Goal: Task Accomplishment & Management: Use online tool/utility

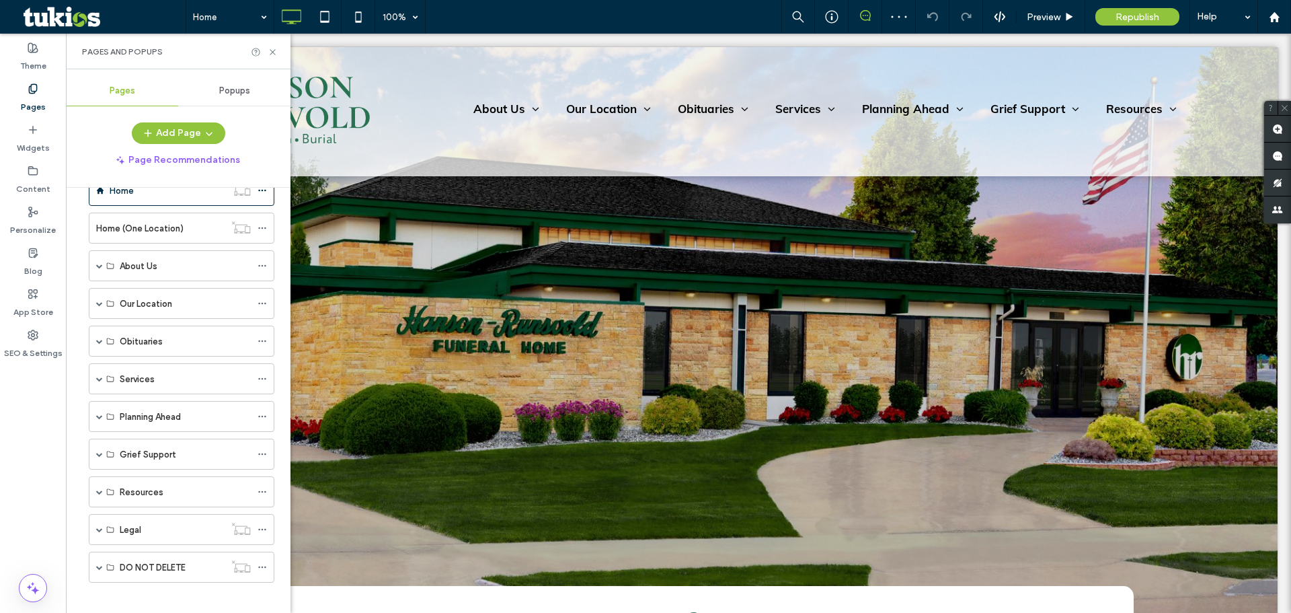
scroll to position [46, 0]
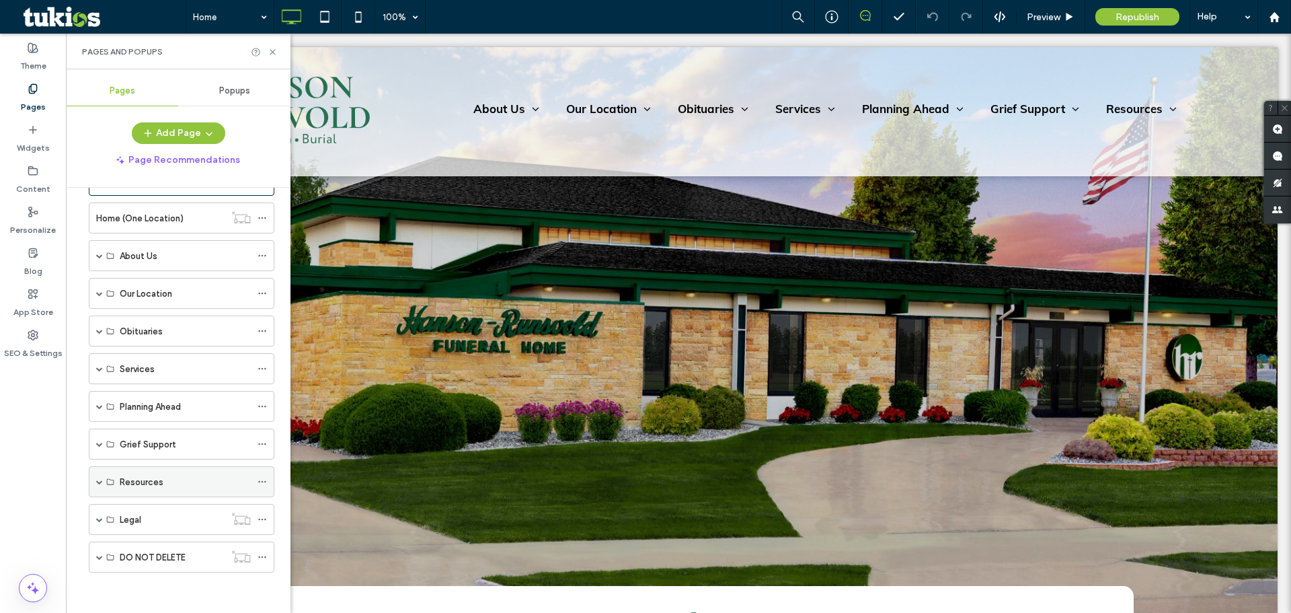
click at [101, 481] on span at bounding box center [99, 481] width 7 height 7
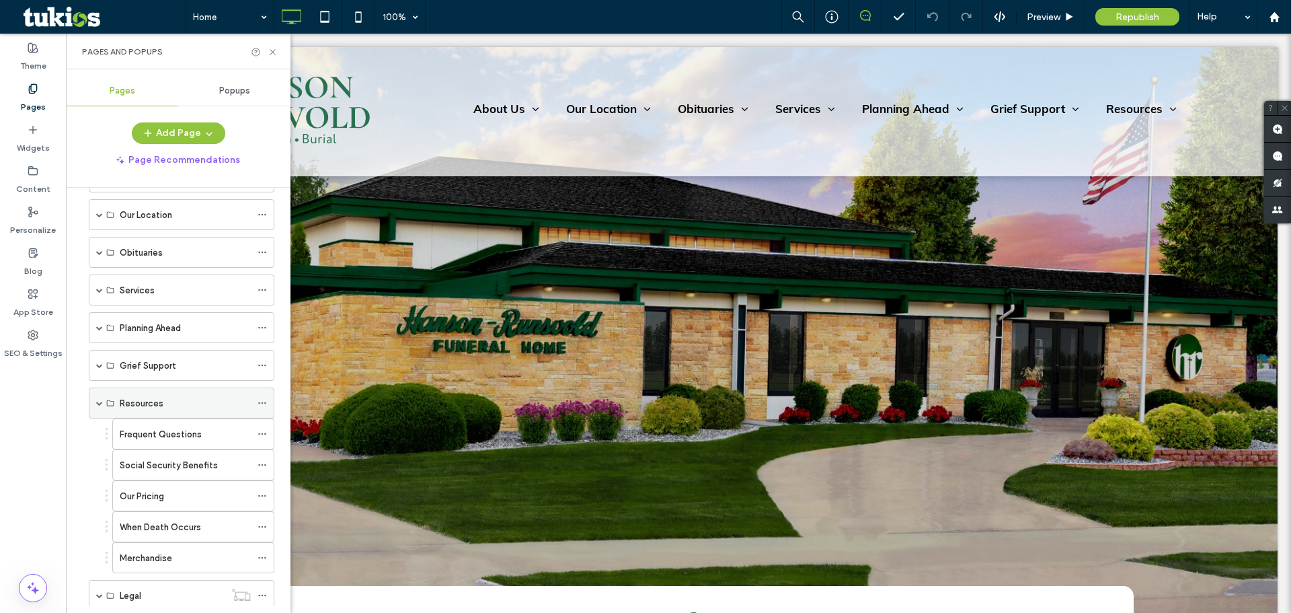
scroll to position [180, 0]
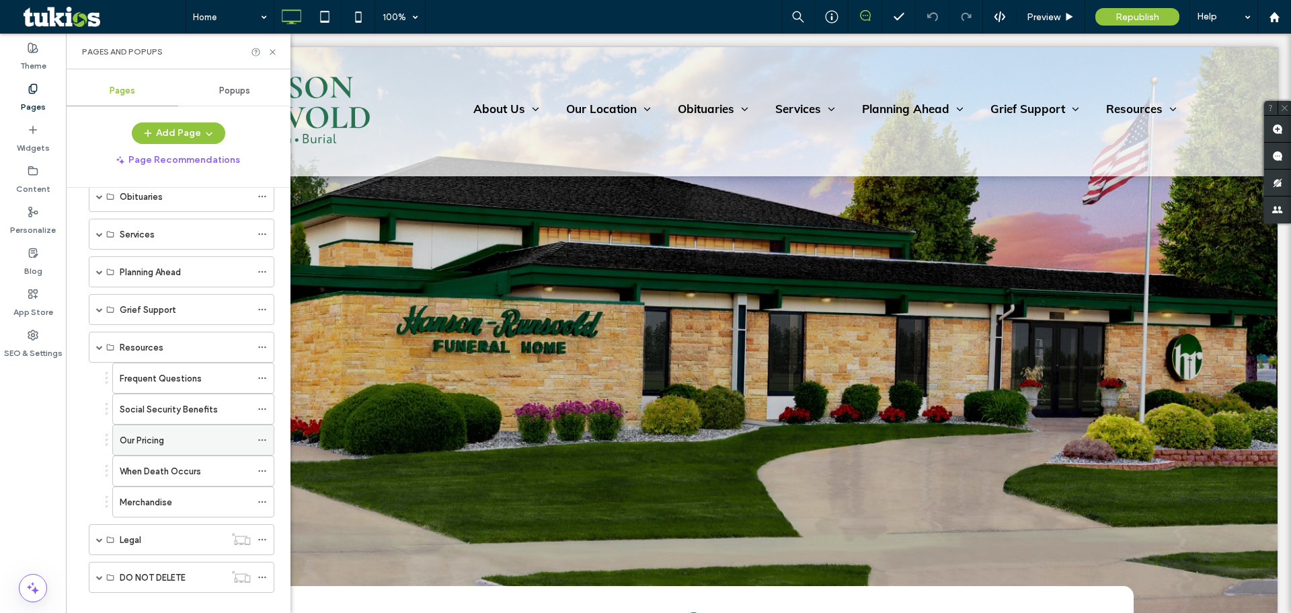
click at [171, 442] on div "Our Pricing" at bounding box center [185, 440] width 131 height 14
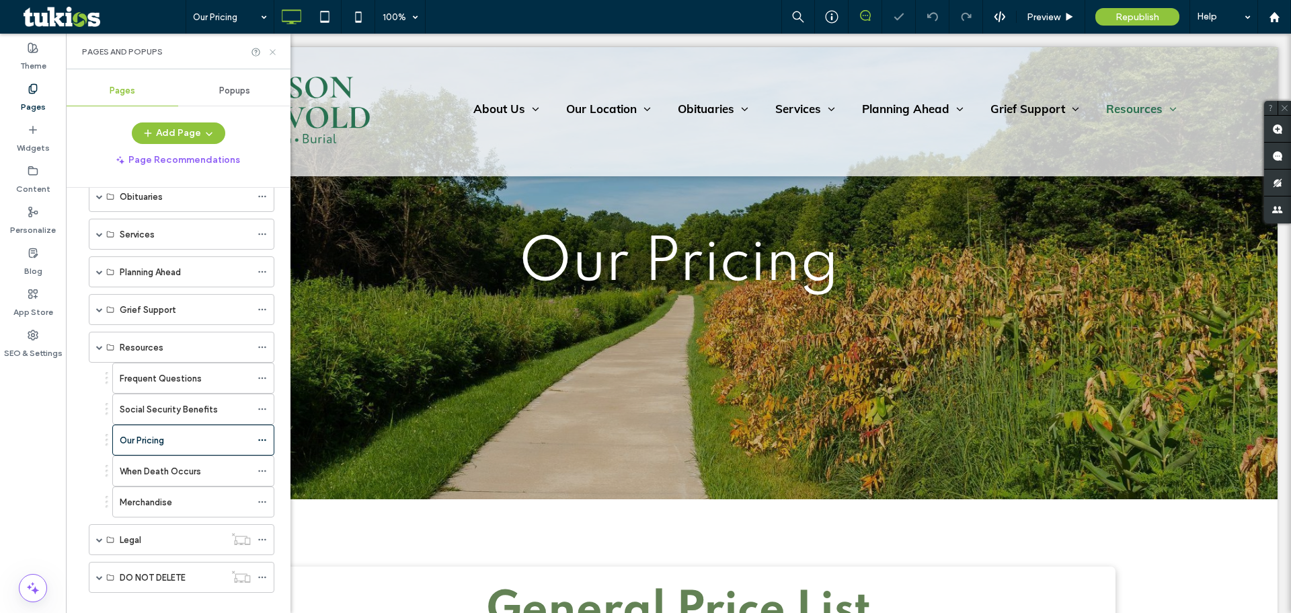
click at [276, 50] on icon at bounding box center [273, 52] width 10 height 10
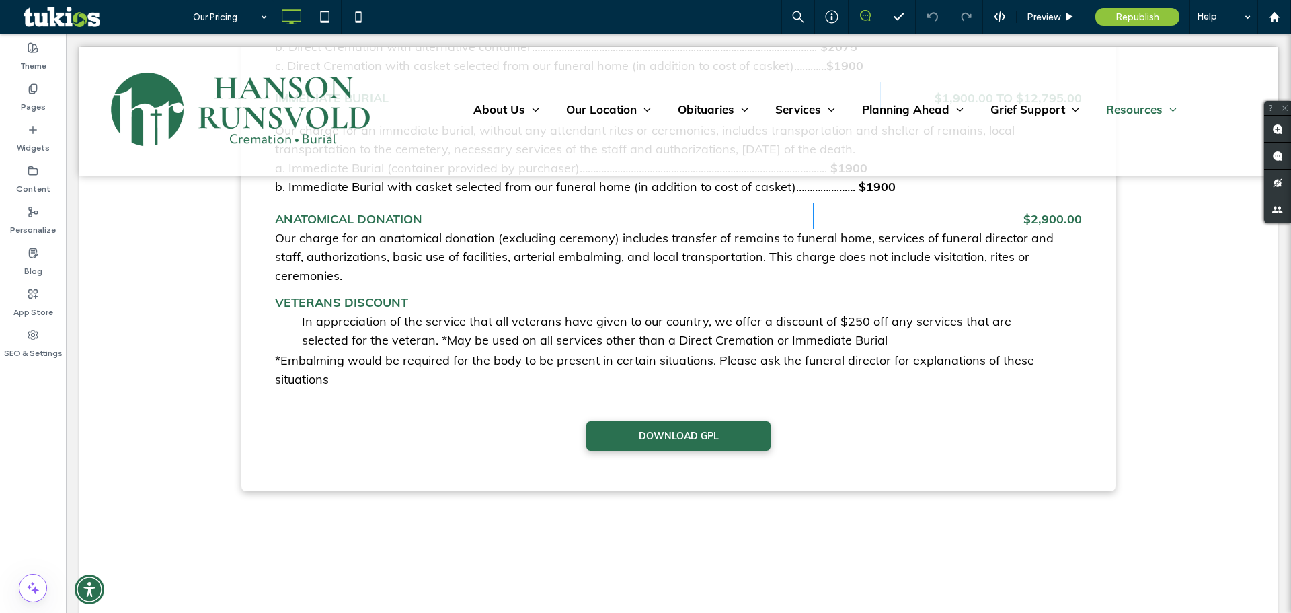
scroll to position [3429, 0]
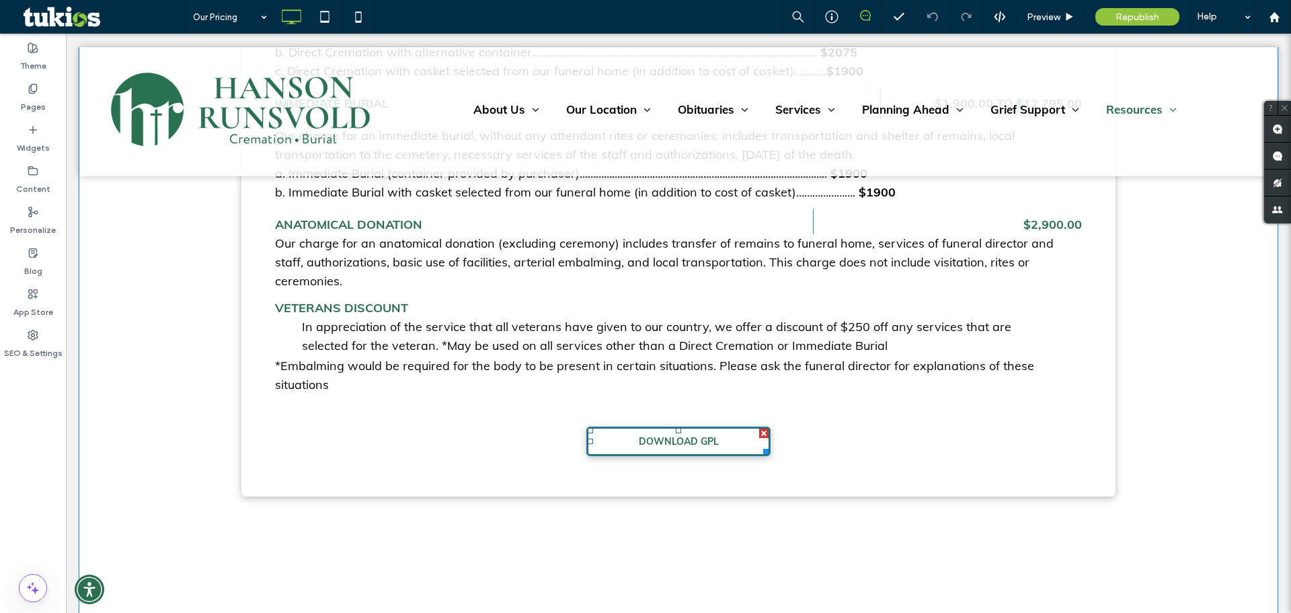
click at [666, 435] on span "DOWNLOAD GPL" at bounding box center [679, 441] width 80 height 12
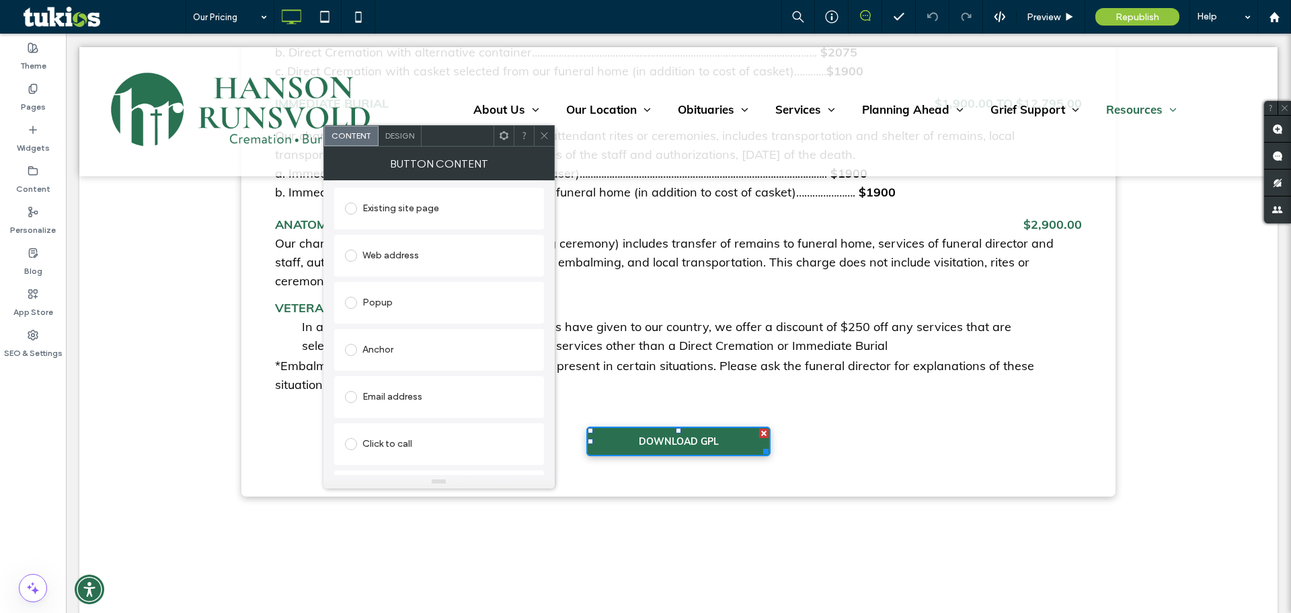
scroll to position [214, 0]
click at [369, 462] on div "Change file" at bounding box center [367, 463] width 44 height 10
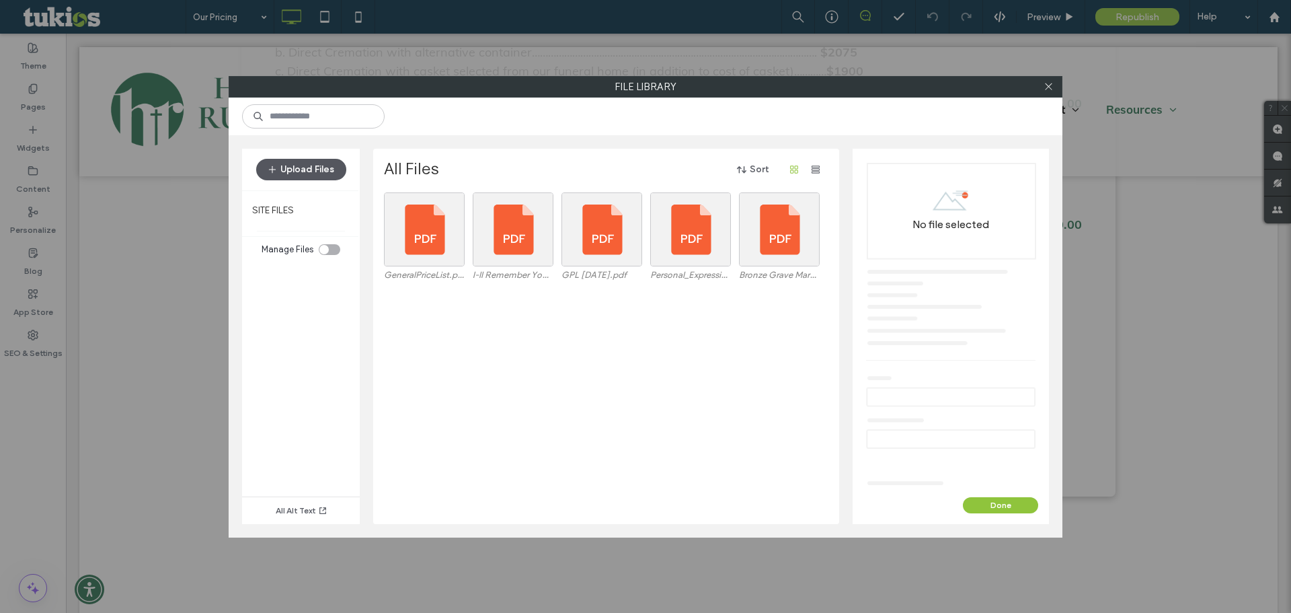
click at [323, 168] on button "Upload Files" at bounding box center [301, 170] width 90 height 22
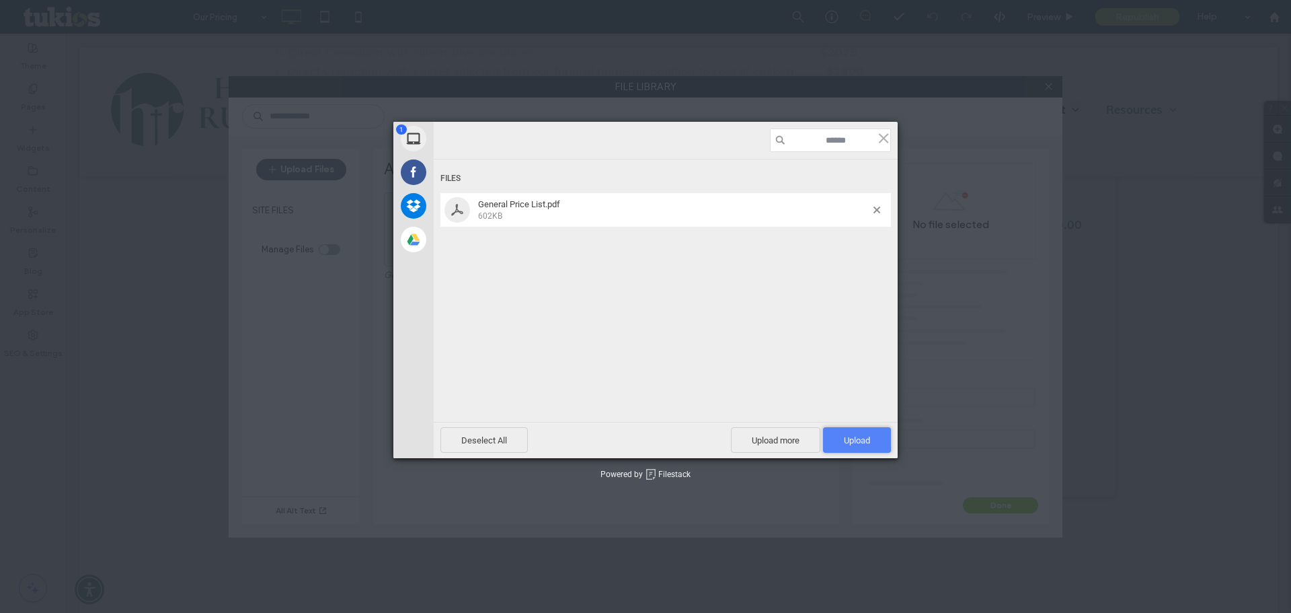
click at [873, 443] on span "Upload 1" at bounding box center [857, 440] width 68 height 26
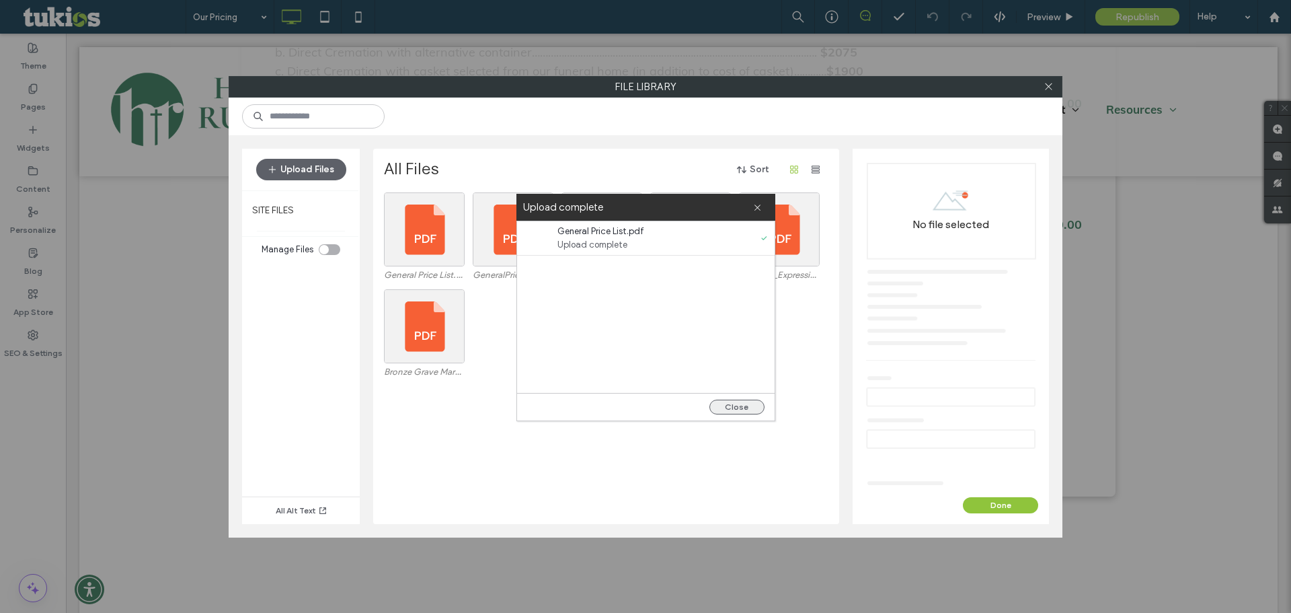
click at [738, 409] on button "Close" at bounding box center [736, 406] width 55 height 15
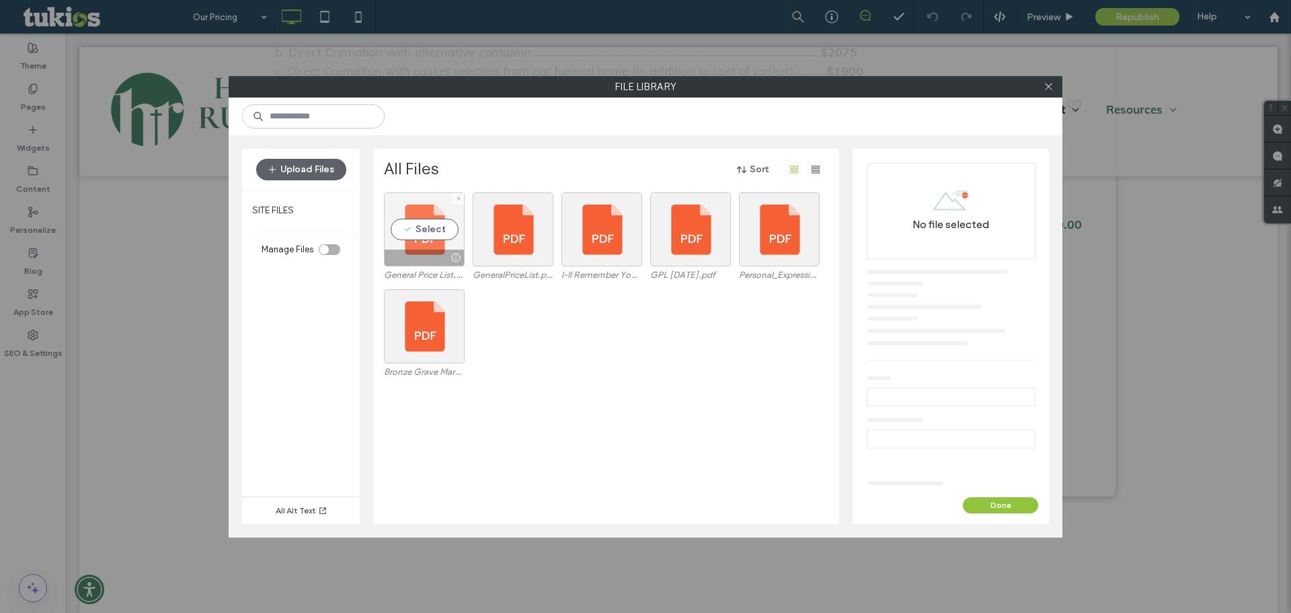
click at [455, 255] on div at bounding box center [455, 257] width 17 height 11
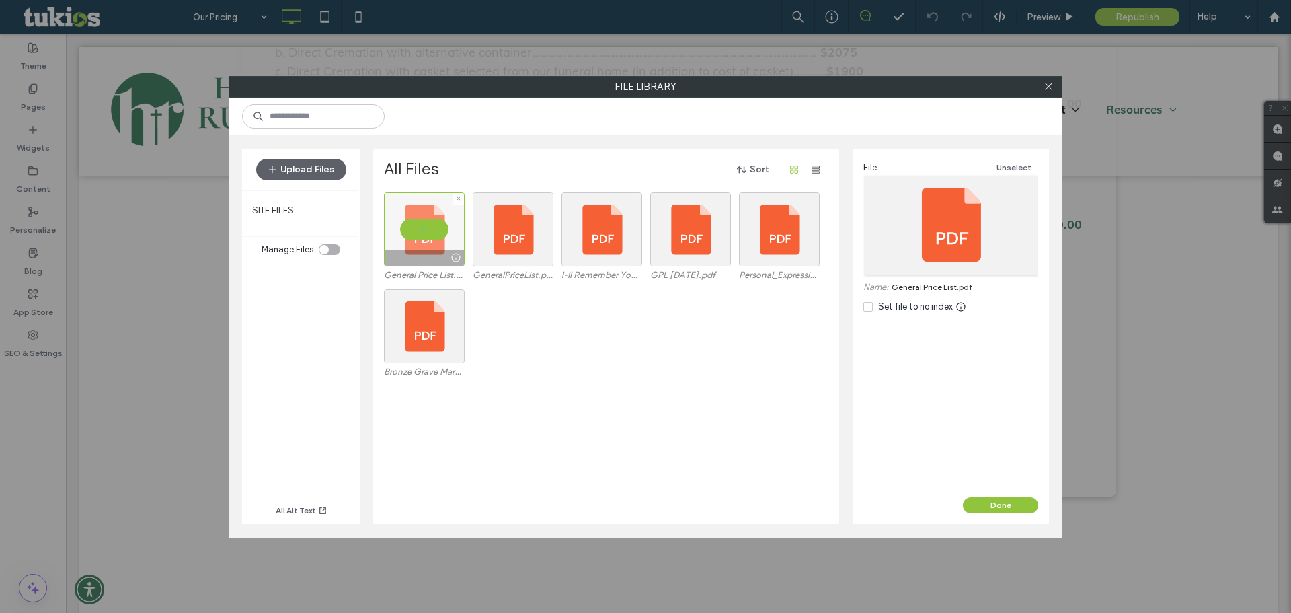
click at [432, 228] on div at bounding box center [424, 229] width 81 height 74
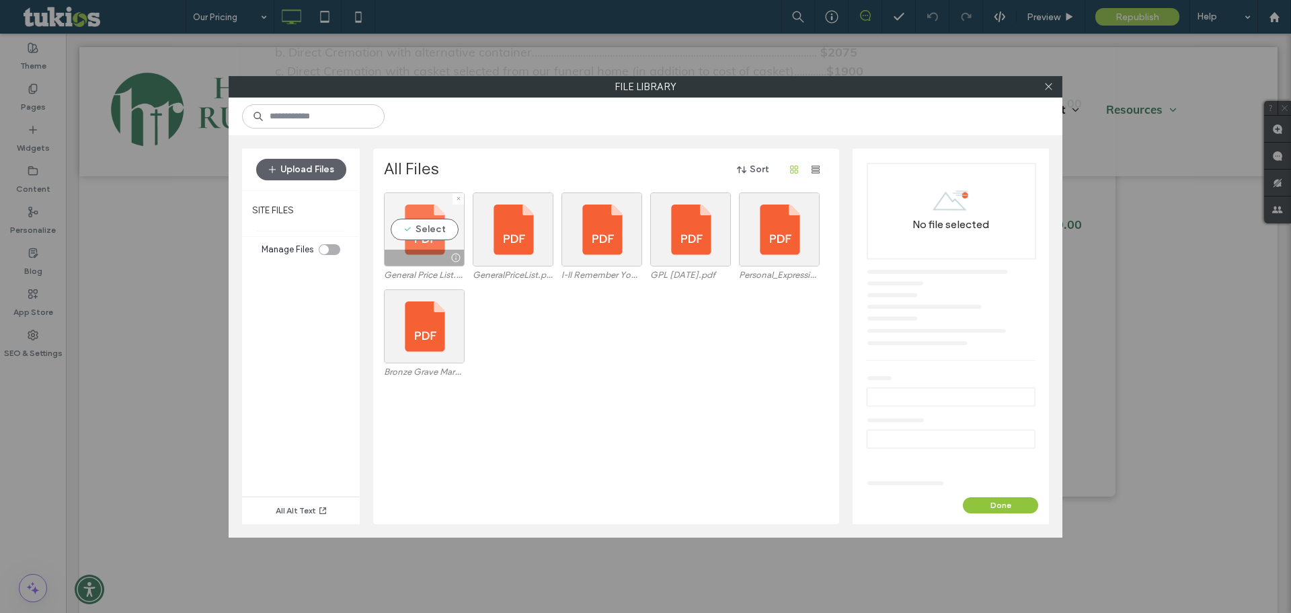
click at [432, 228] on div "Select" at bounding box center [424, 229] width 81 height 74
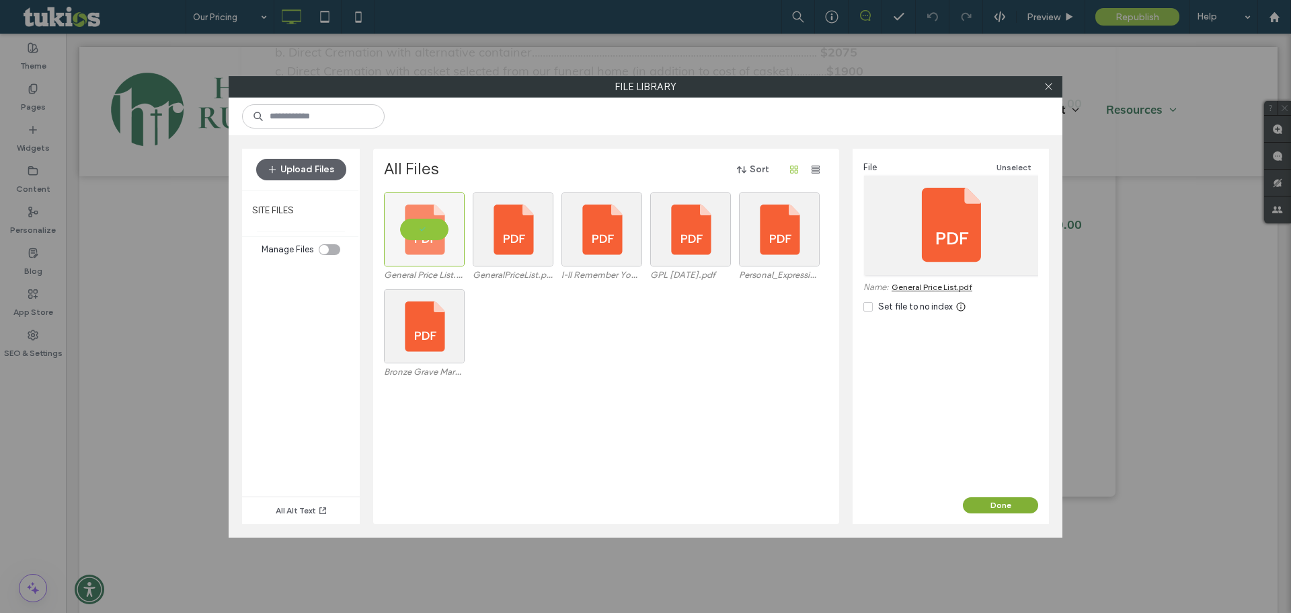
click at [1019, 506] on button "Done" at bounding box center [1000, 505] width 75 height 16
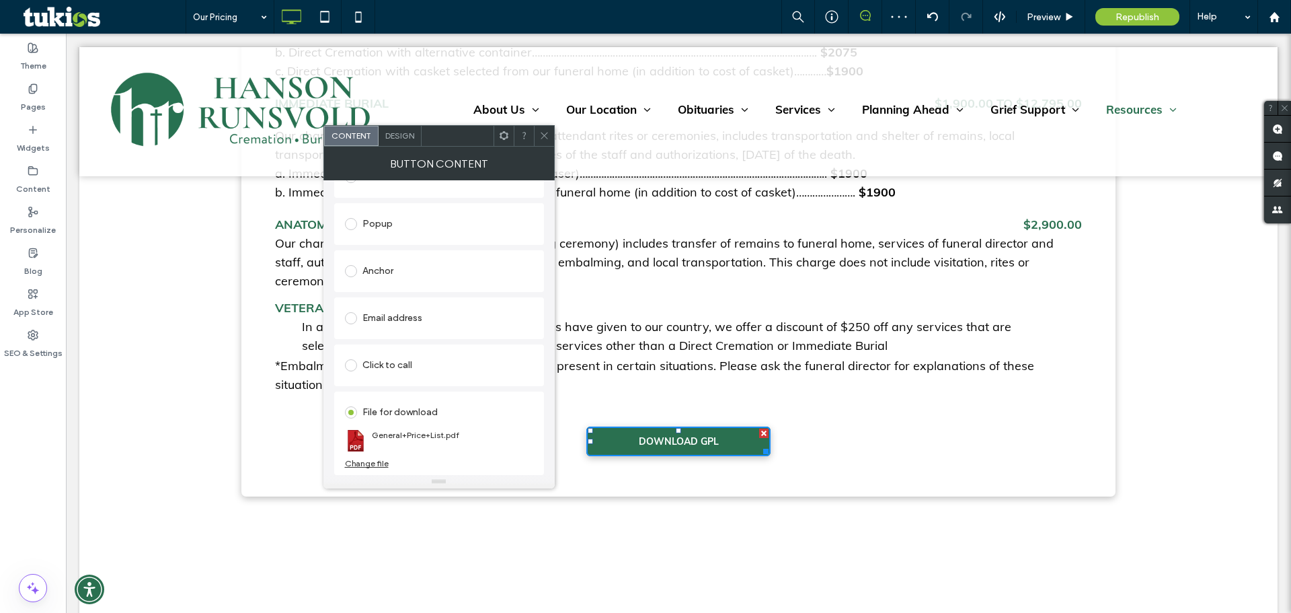
click at [546, 145] on span at bounding box center [544, 136] width 10 height 20
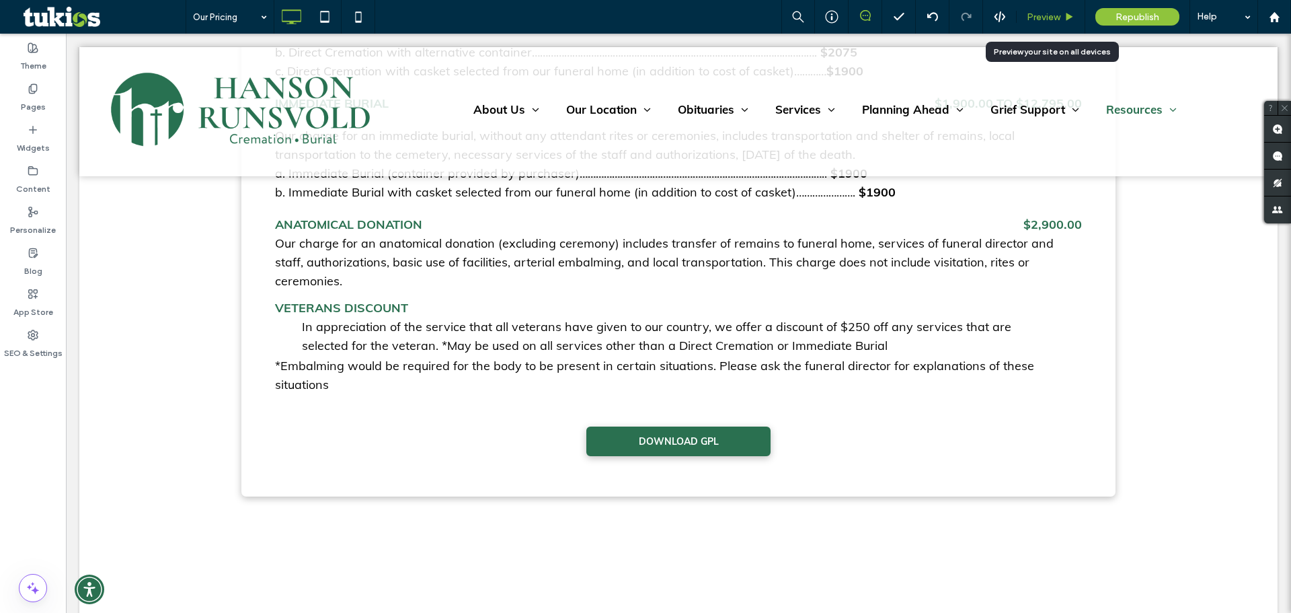
click at [1040, 24] on div "Preview" at bounding box center [1051, 17] width 69 height 34
click at [1049, 12] on span "Preview" at bounding box center [1044, 16] width 34 height 11
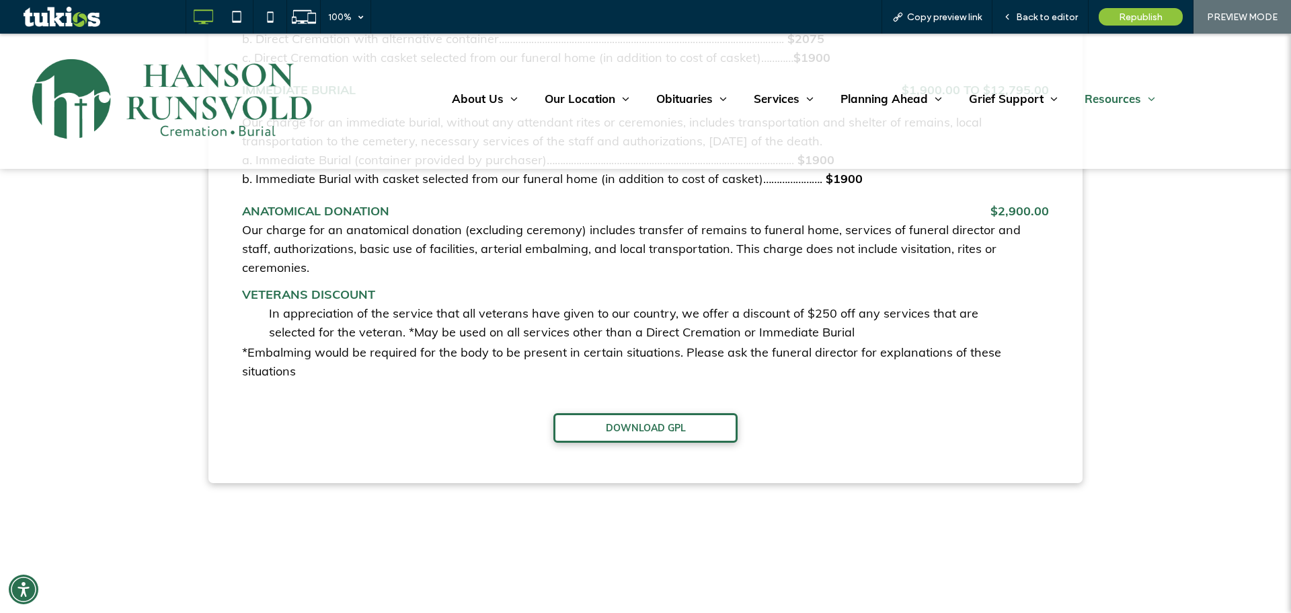
click at [666, 413] on link "DOWNLOAD GPL" at bounding box center [645, 428] width 184 height 30
click at [641, 422] on span "DOWNLOAD GPL" at bounding box center [646, 428] width 80 height 12
click at [703, 413] on link "DOWNLOAD GPL" at bounding box center [645, 428] width 184 height 30
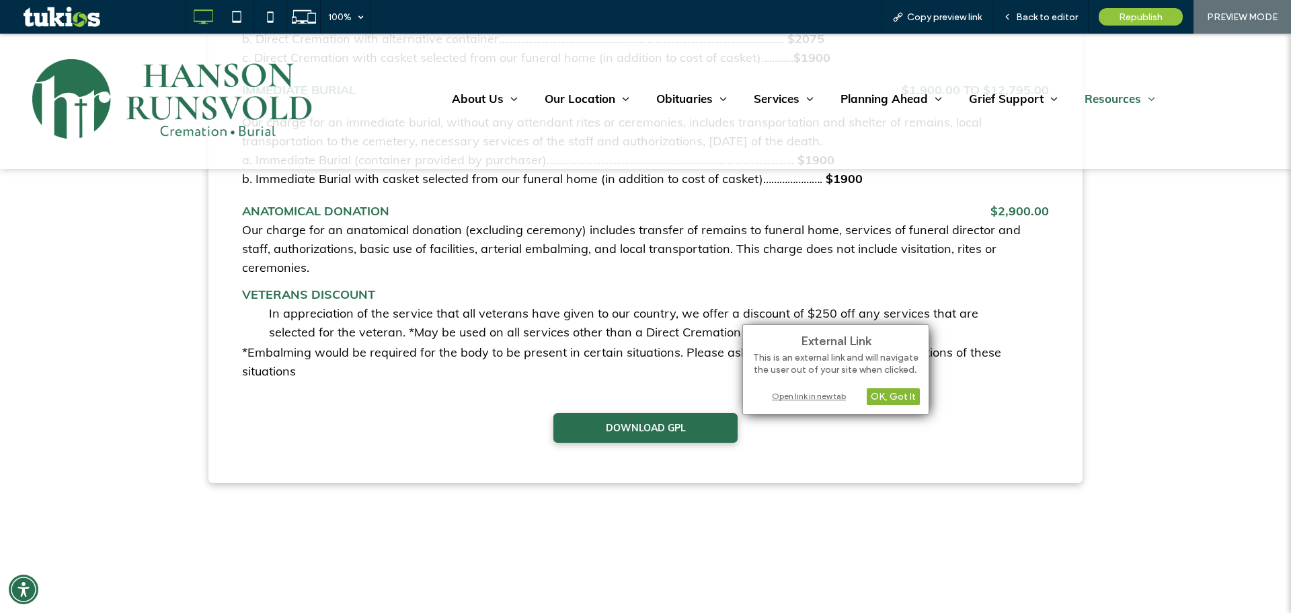
click at [895, 399] on div "OK, Got It" at bounding box center [893, 396] width 53 height 17
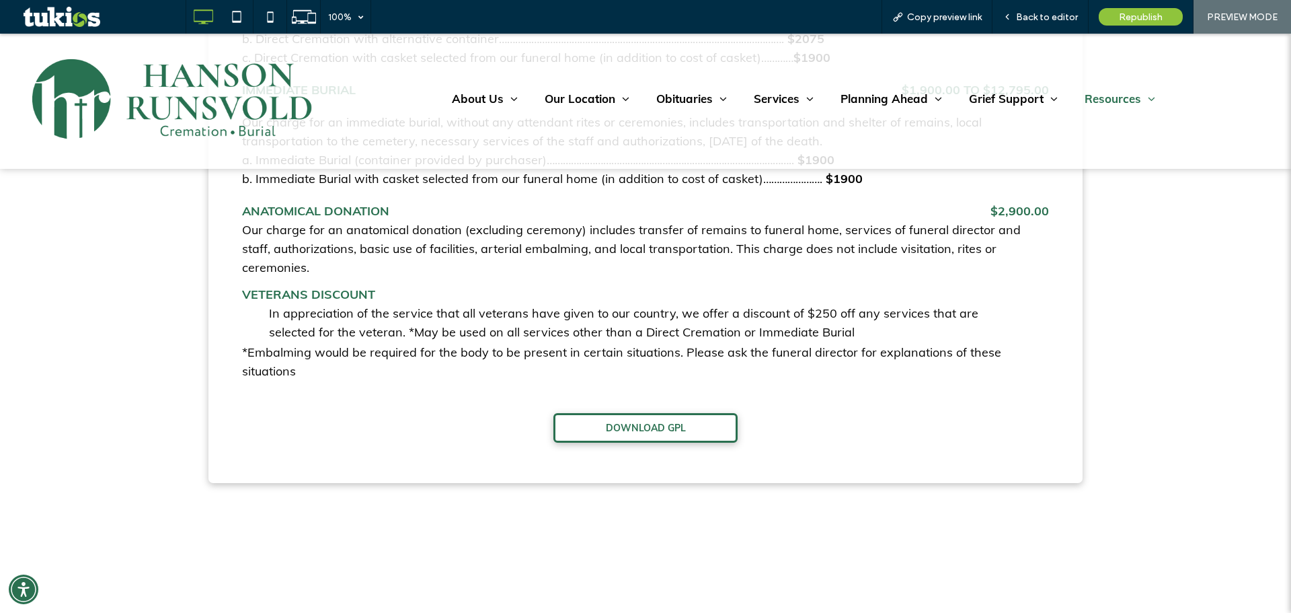
click at [701, 413] on link "DOWNLOAD GPL" at bounding box center [645, 428] width 184 height 30
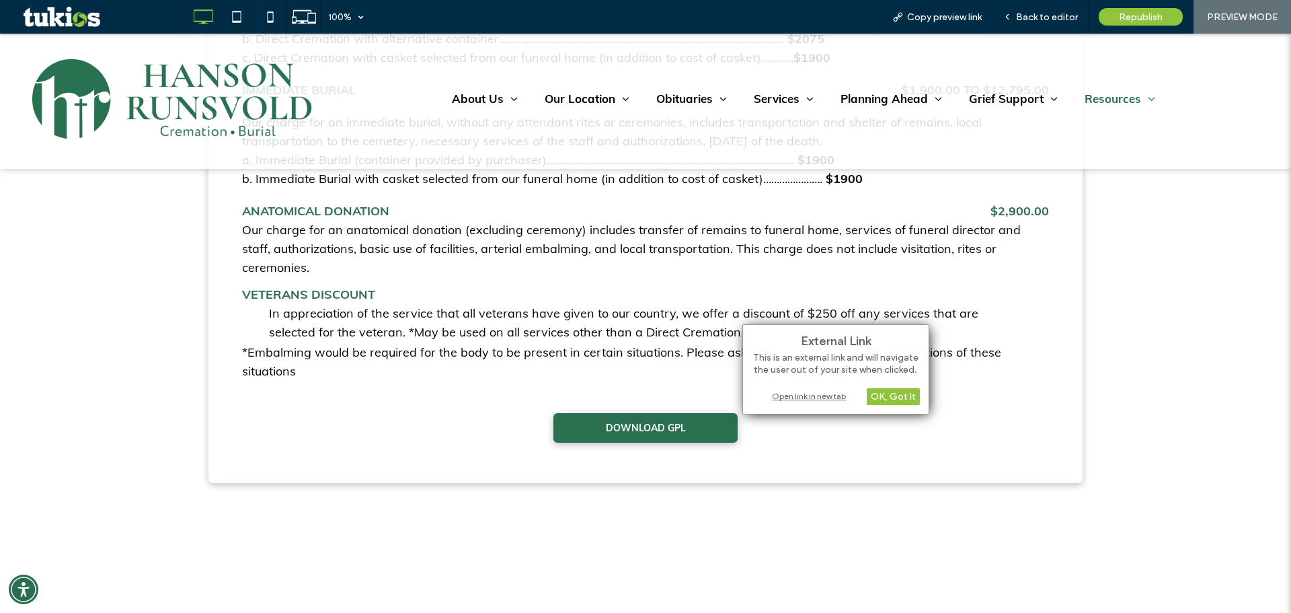
click at [813, 396] on div "Open link in new tab" at bounding box center [836, 396] width 168 height 14
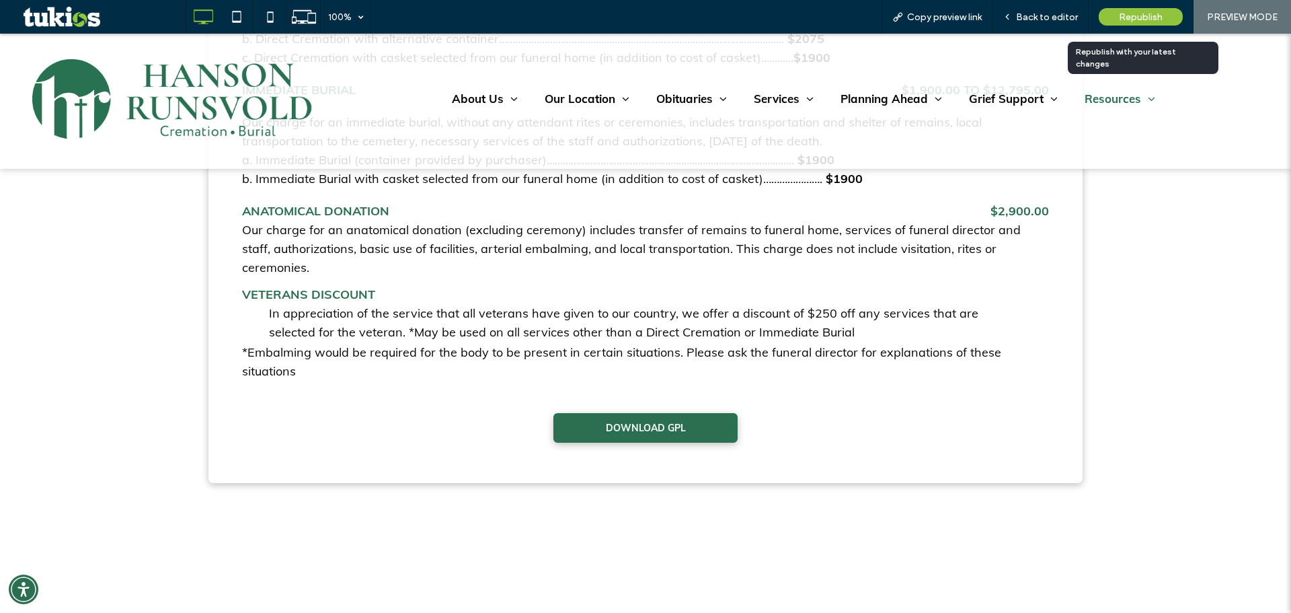
click at [1140, 24] on div "Republish" at bounding box center [1141, 16] width 84 height 17
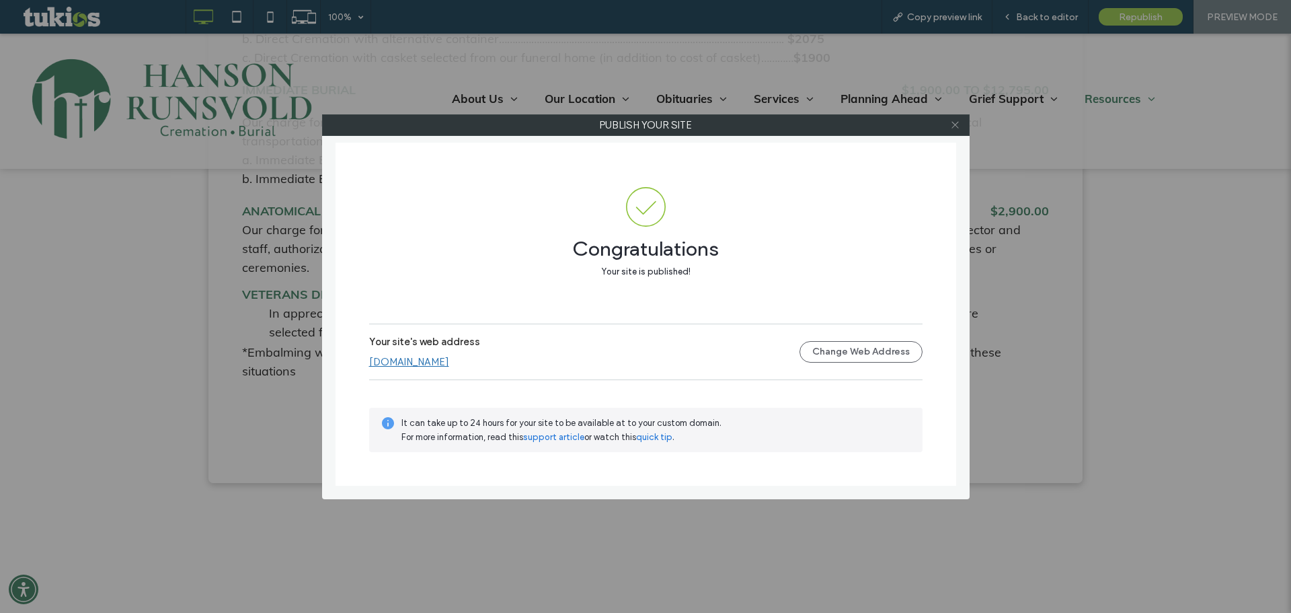
click at [953, 124] on icon at bounding box center [955, 125] width 10 height 10
